Goal: Browse casually: Explore the website without a specific task or goal

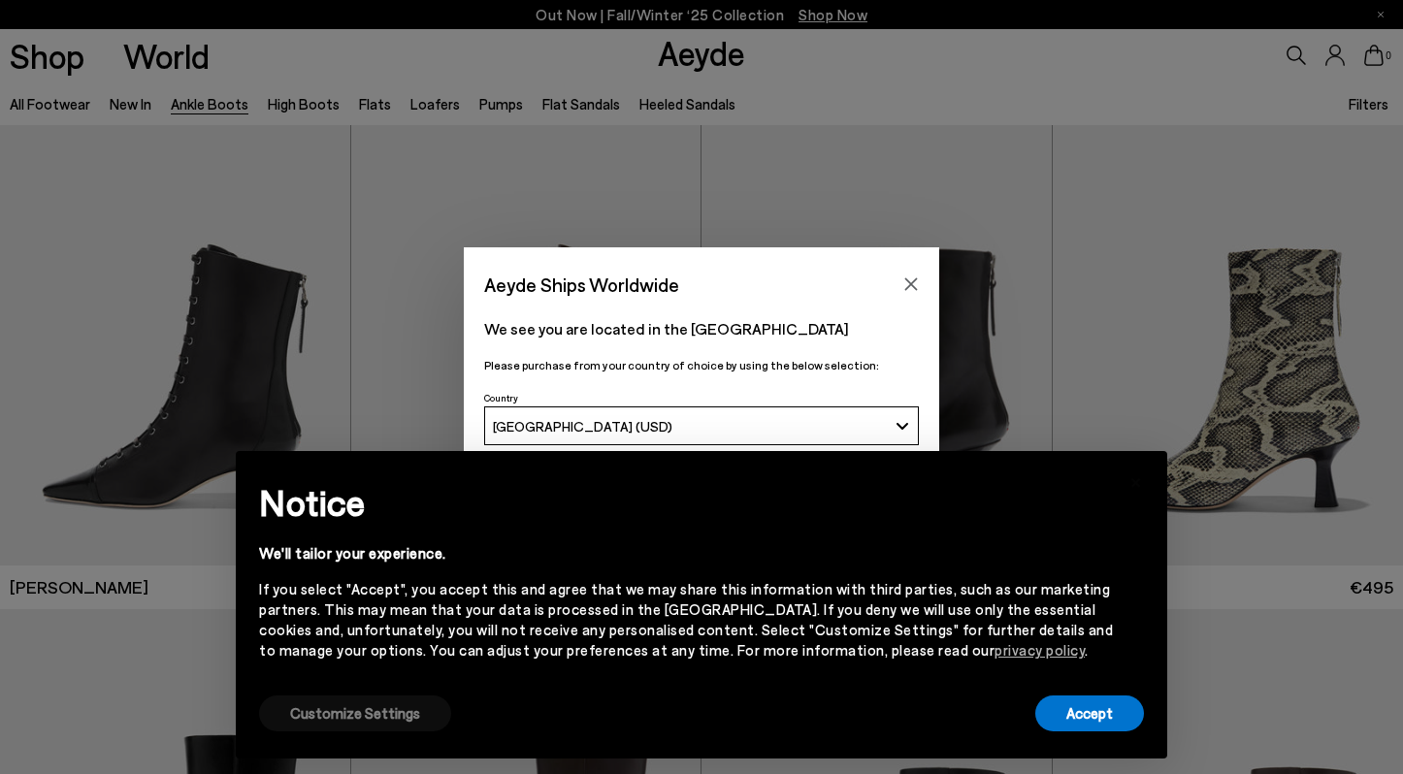
click at [366, 716] on button "Customize Settings" at bounding box center [355, 714] width 192 height 36
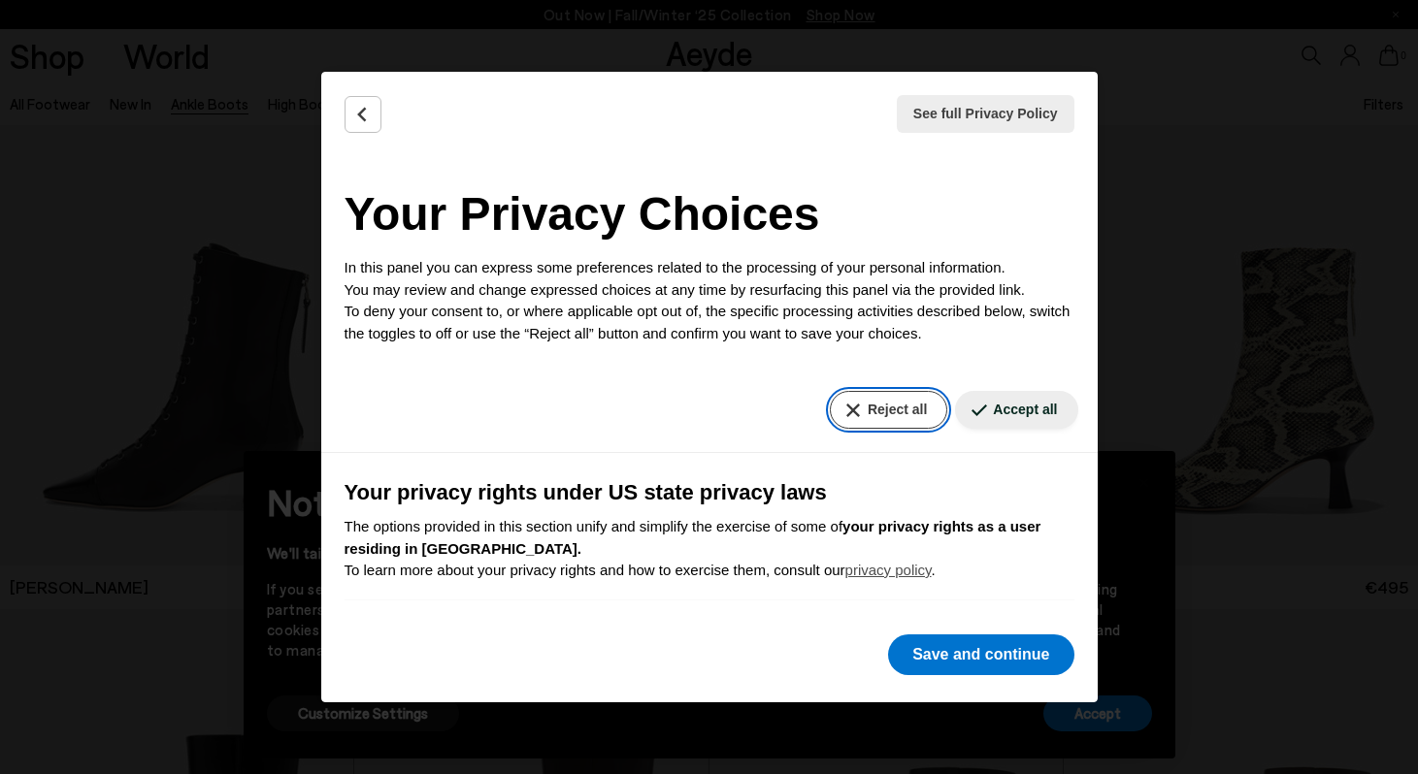
click at [880, 409] on button "Reject all" at bounding box center [888, 410] width 117 height 38
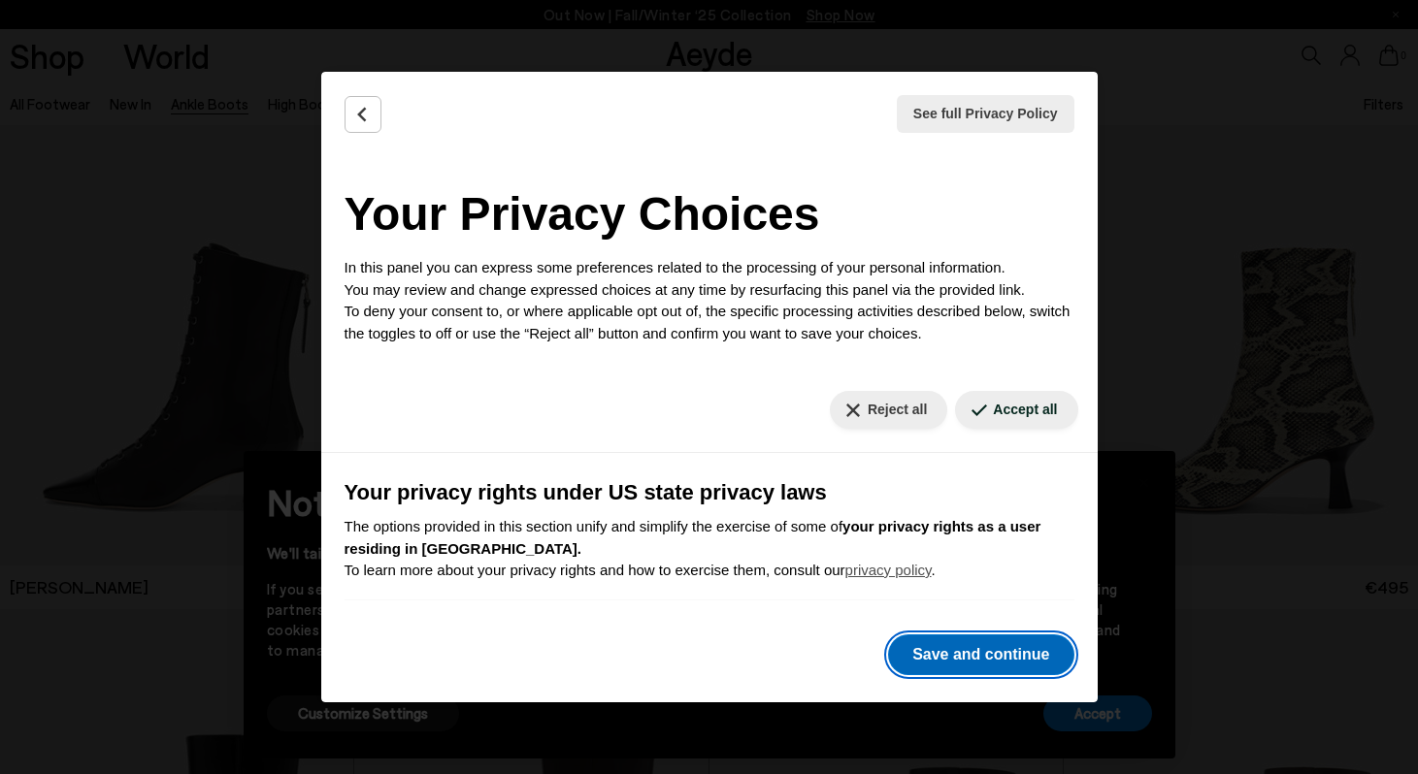
click at [1007, 657] on button "Save and continue" at bounding box center [980, 655] width 185 height 41
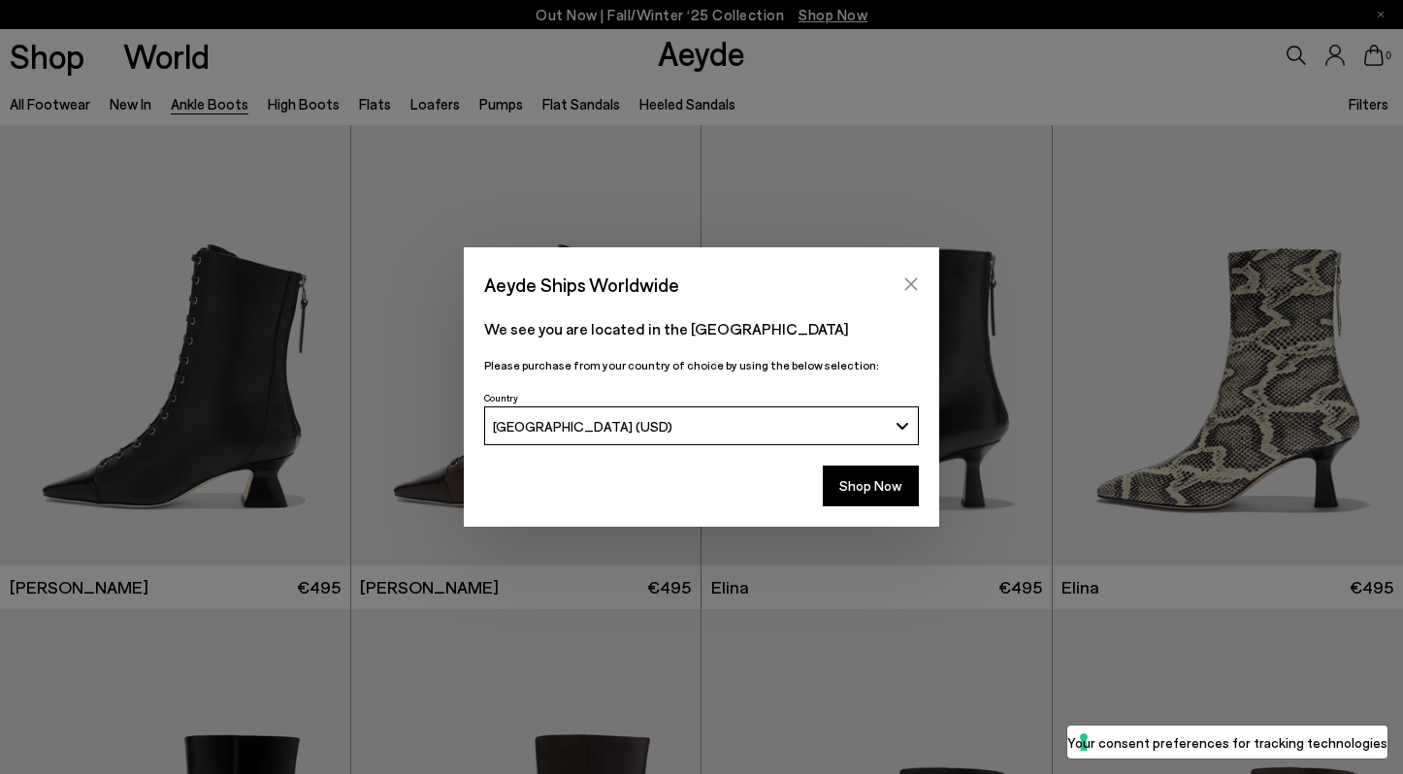
click at [912, 277] on icon "Close" at bounding box center [911, 285] width 16 height 16
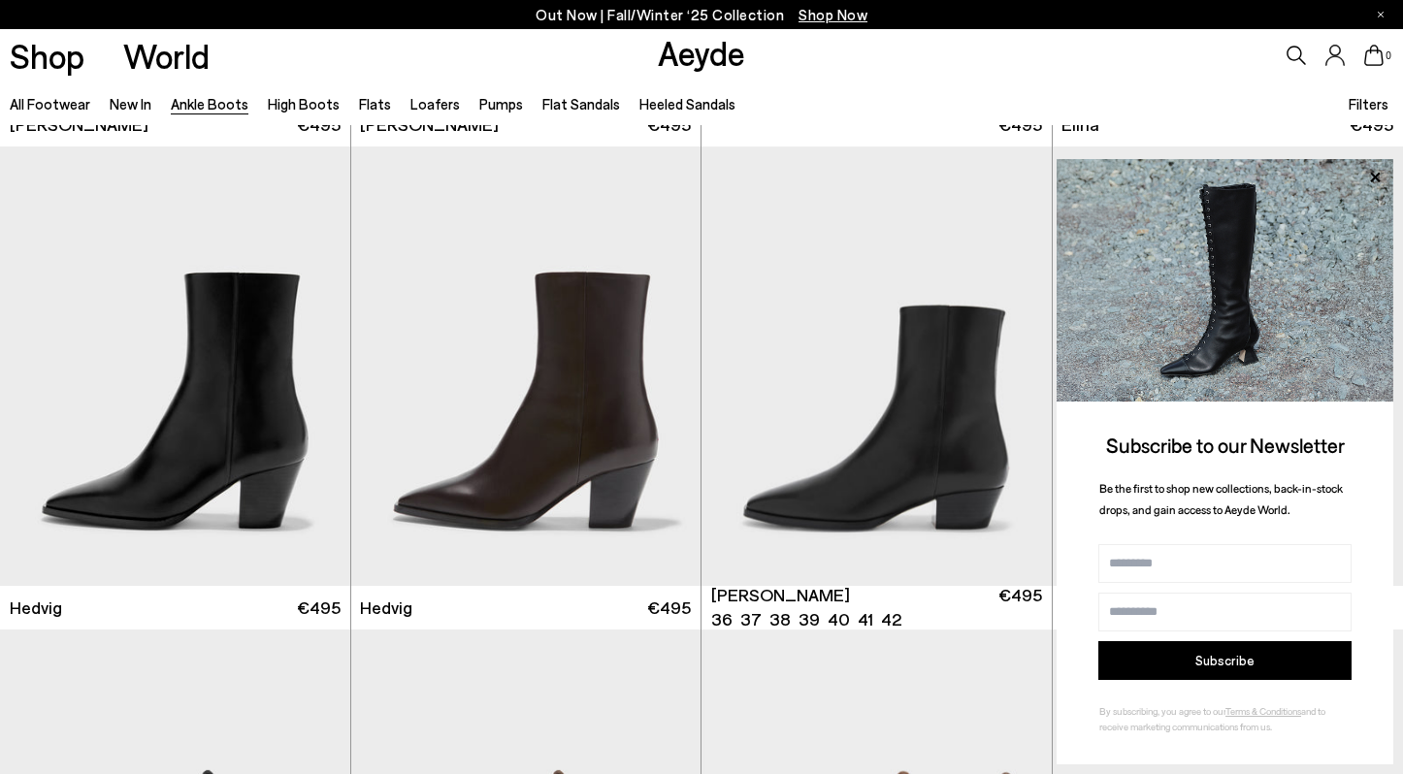
scroll to position [464, 0]
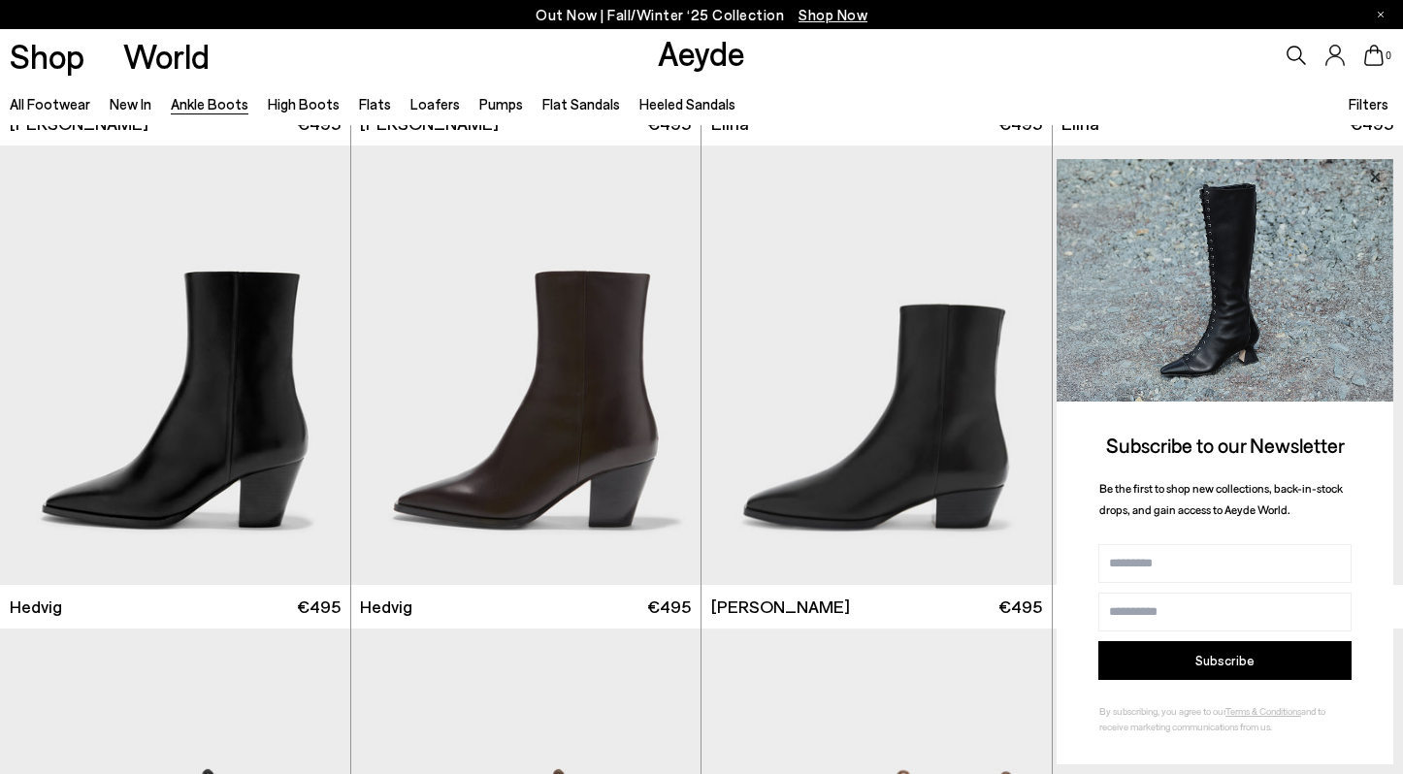
click at [1379, 177] on icon at bounding box center [1374, 177] width 25 height 25
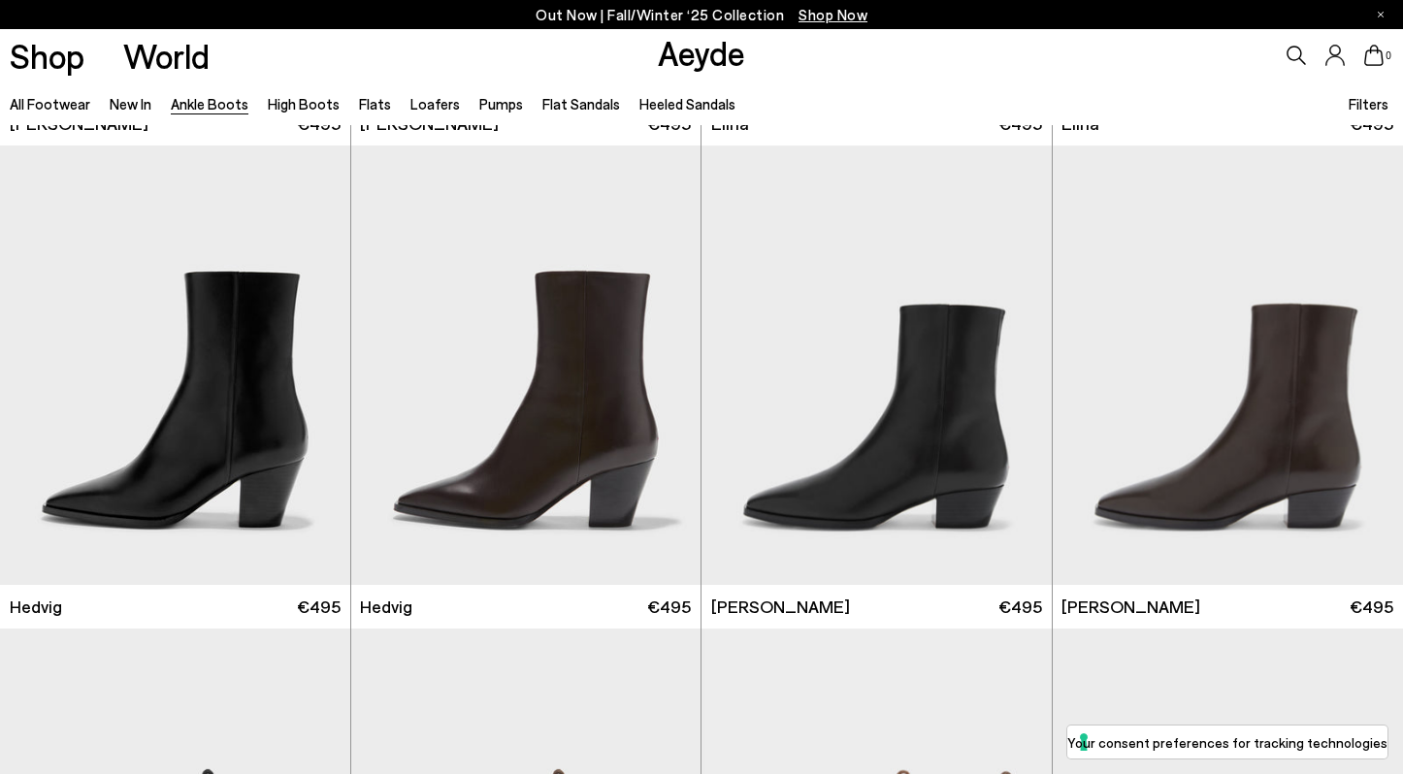
click at [1384, 13] on div "Out Now | Fall/Winter ‘25 Collection Shop Now" at bounding box center [701, 14] width 1403 height 29
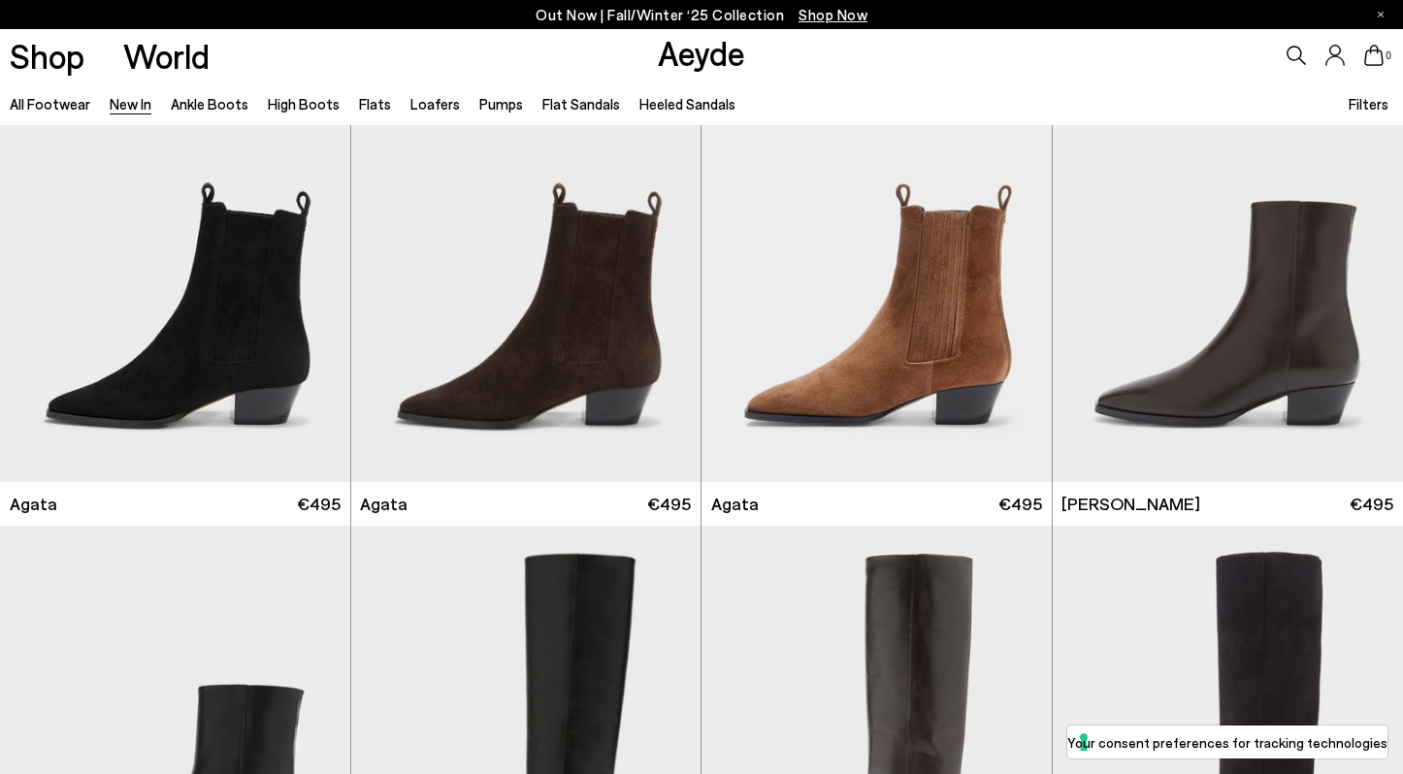
scroll to position [566, 0]
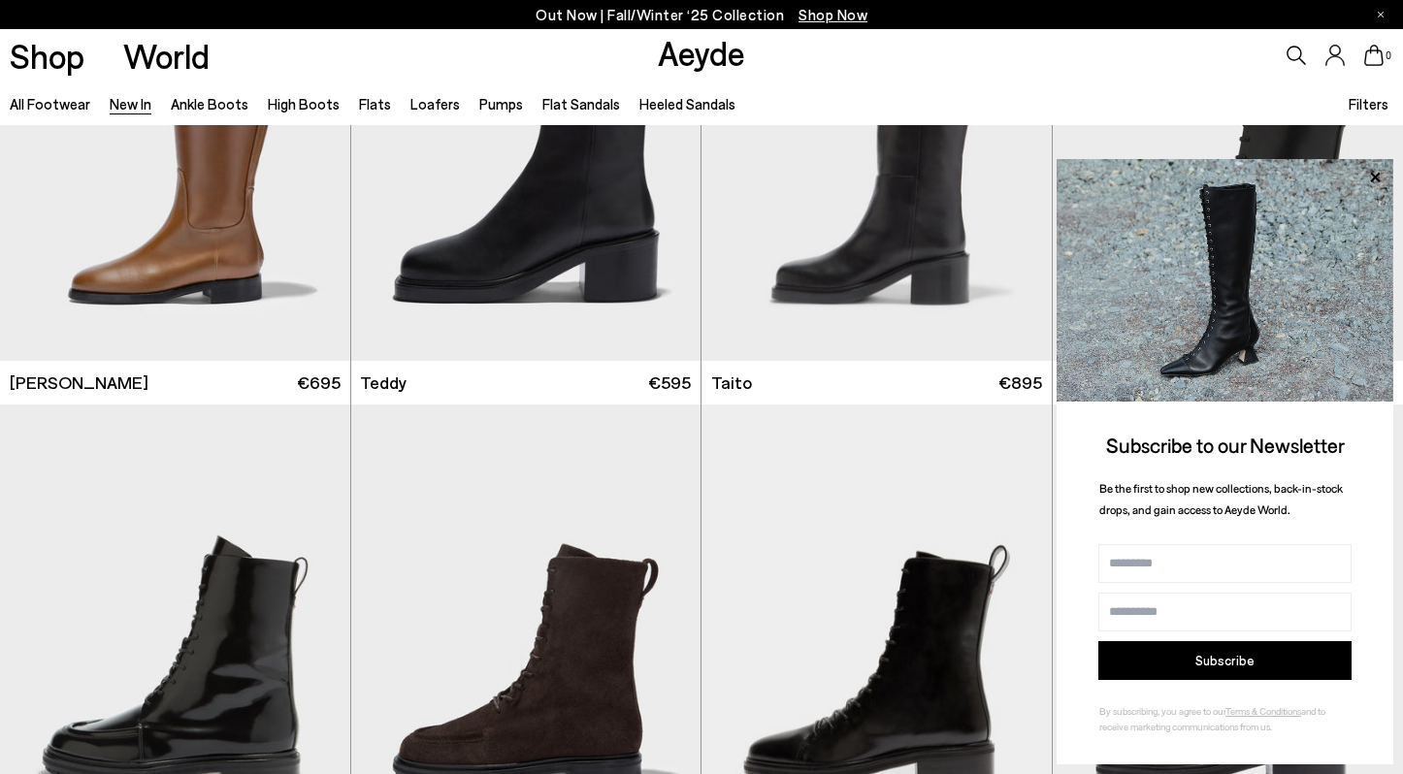
scroll to position [8915, 0]
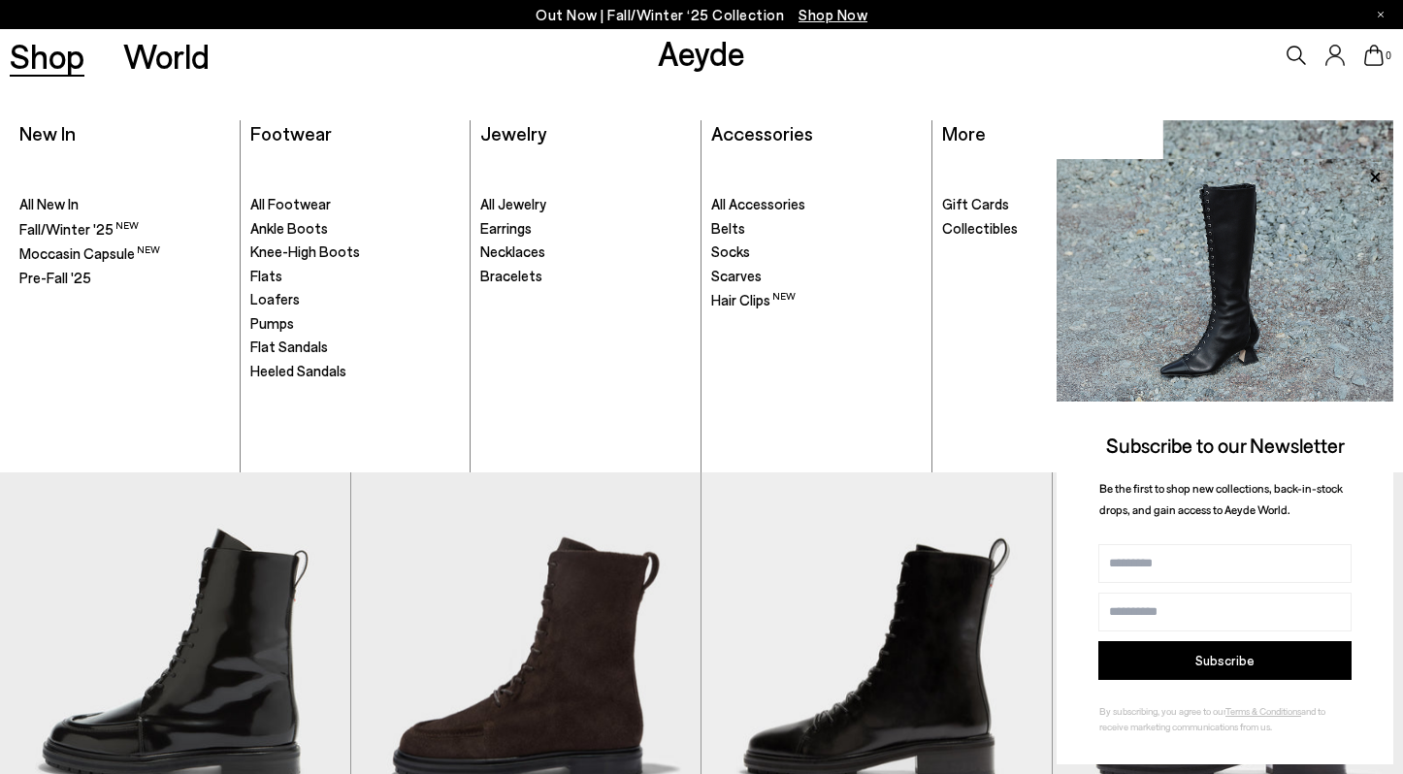
click at [27, 68] on link "Shop" at bounding box center [47, 56] width 75 height 34
